Goal: Task Accomplishment & Management: Understand process/instructions

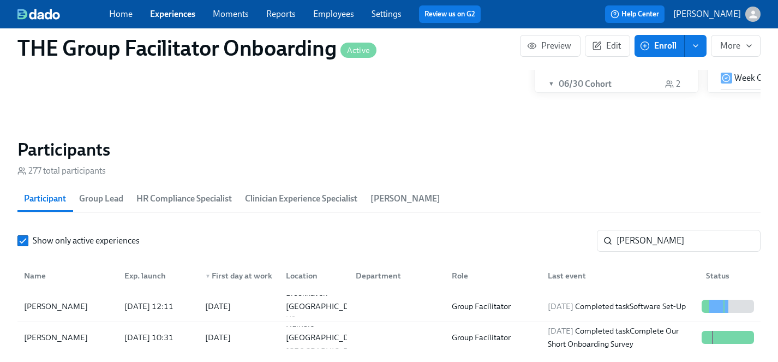
scroll to position [0, 15620]
click at [166, 19] on span "Experiences" at bounding box center [172, 14] width 45 height 12
click at [166, 17] on link "Experiences" at bounding box center [172, 14] width 45 height 10
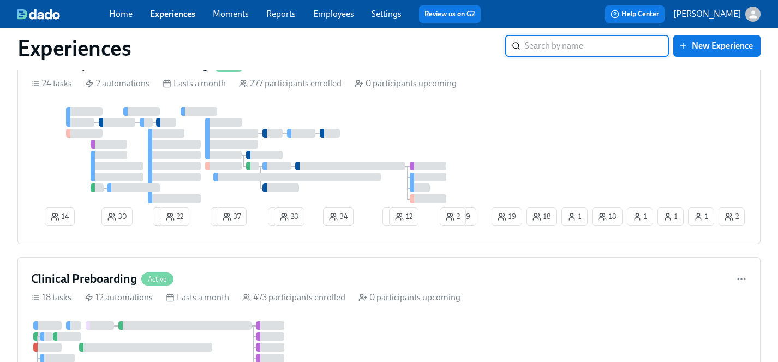
scroll to position [224, 0]
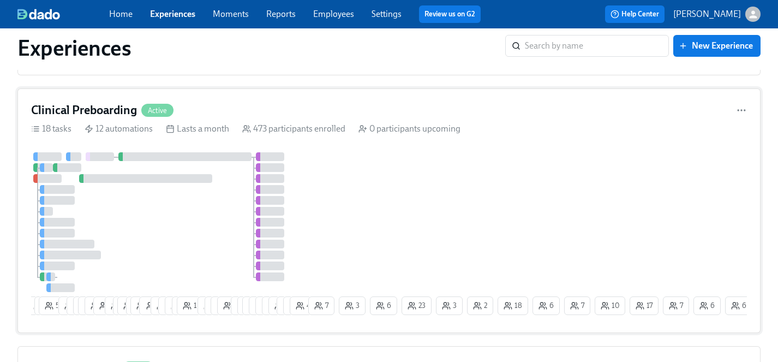
click at [214, 239] on div at bounding box center [168, 222] width 275 height 140
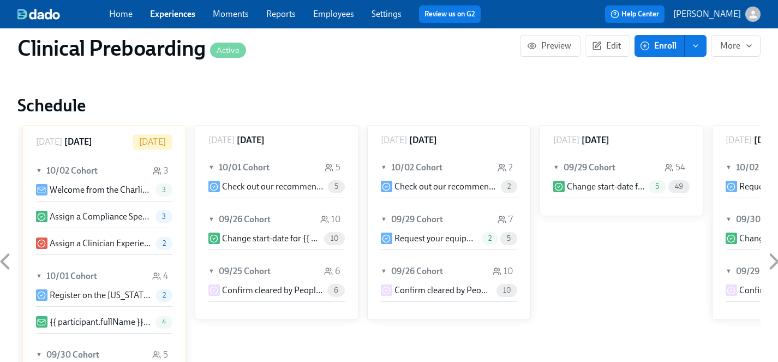
scroll to position [0, 13265]
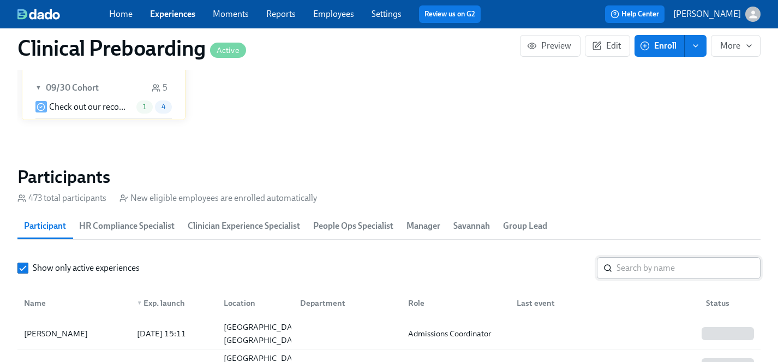
click at [626, 269] on input "search" at bounding box center [688, 268] width 144 height 22
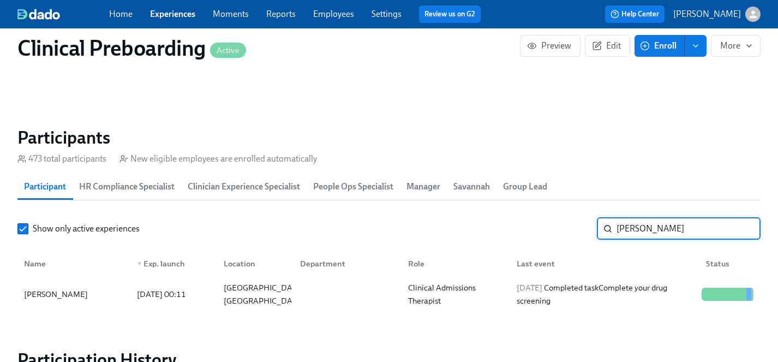
scroll to position [1112, 0]
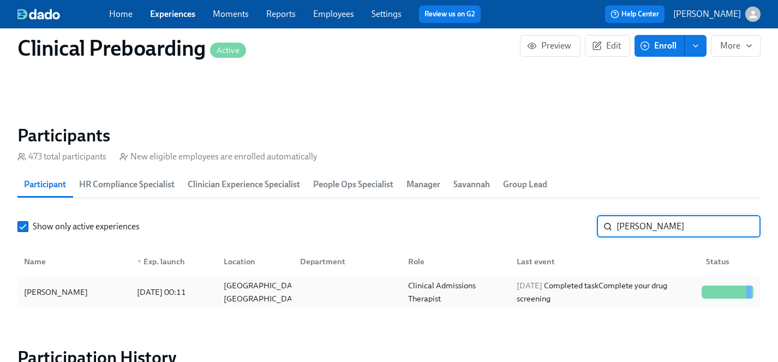
type input "[PERSON_NAME]"
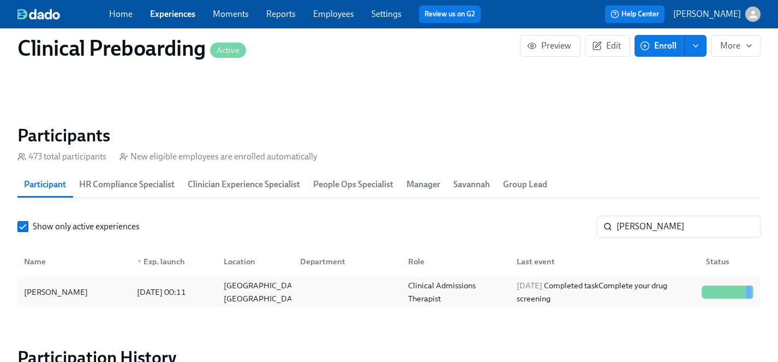
click at [50, 286] on div "[PERSON_NAME]" at bounding box center [56, 291] width 73 height 13
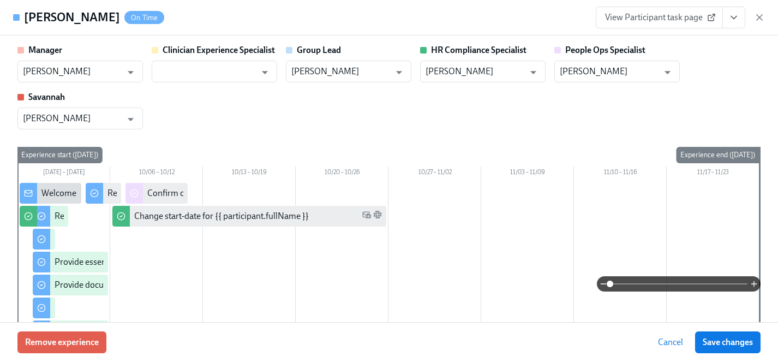
click at [673, 18] on span "View Participant task page" at bounding box center [659, 17] width 109 height 11
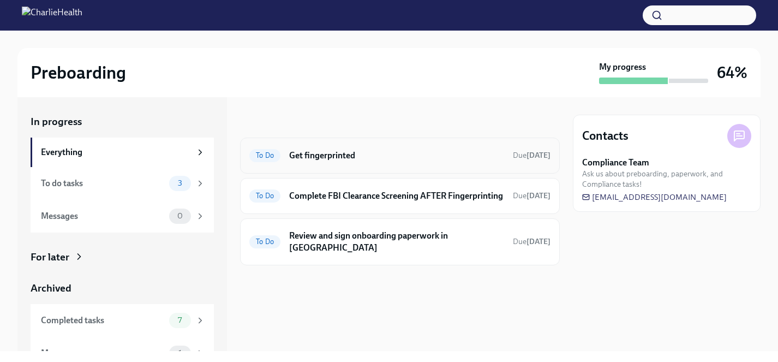
click at [350, 154] on h6 "Get fingerprinted" at bounding box center [396, 155] width 215 height 12
